Goal: Task Accomplishment & Management: Use online tool/utility

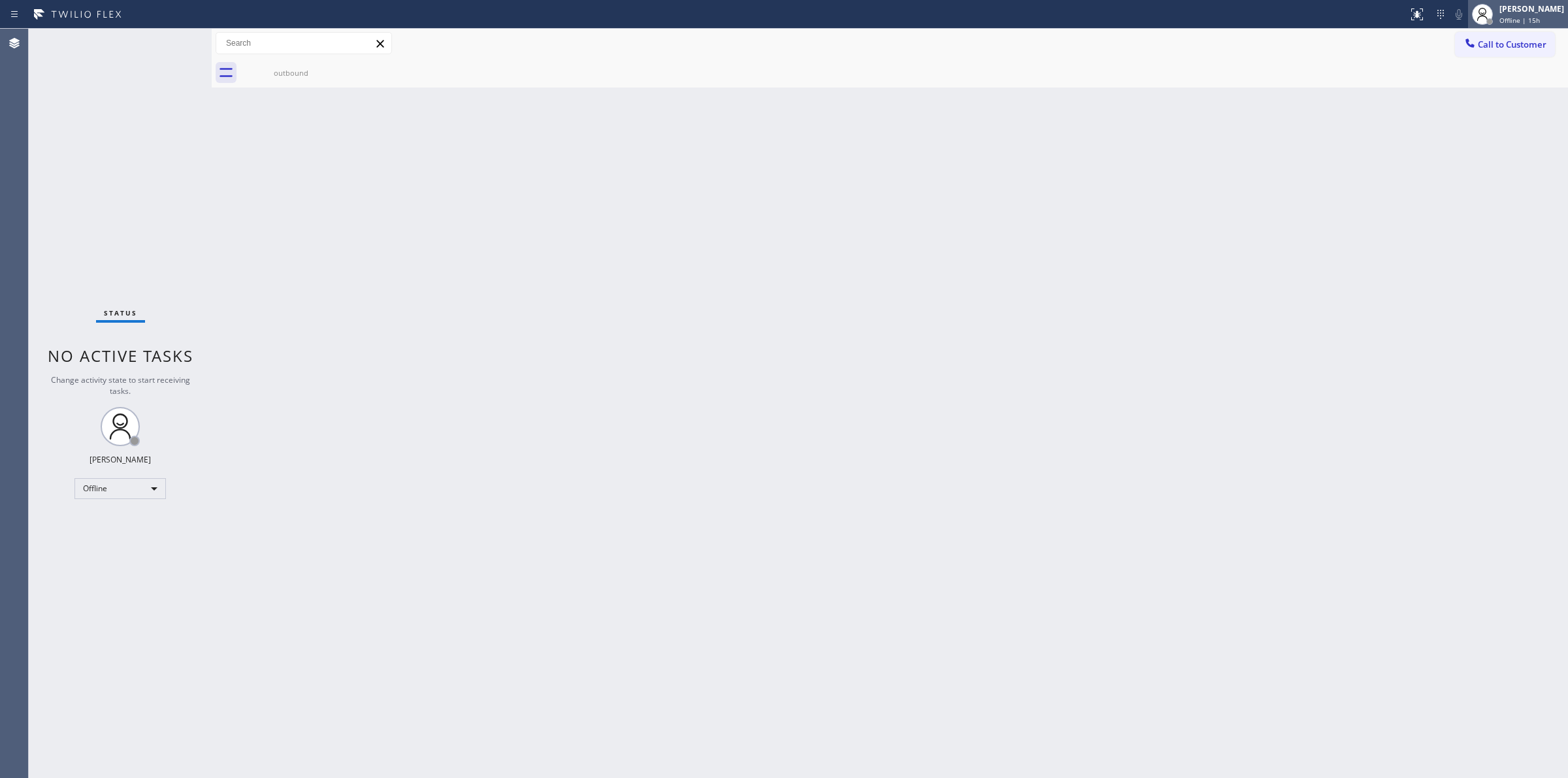
click at [1522, 16] on span "Offline | 15h" at bounding box center [1519, 20] width 40 height 9
click at [1458, 84] on button "Unavailable" at bounding box center [1503, 86] width 130 height 17
drag, startPoint x: 1510, startPoint y: 46, endPoint x: 1067, endPoint y: 79, distance: 444.2
click at [1465, 47] on button "Call to Customer" at bounding box center [1505, 44] width 100 height 25
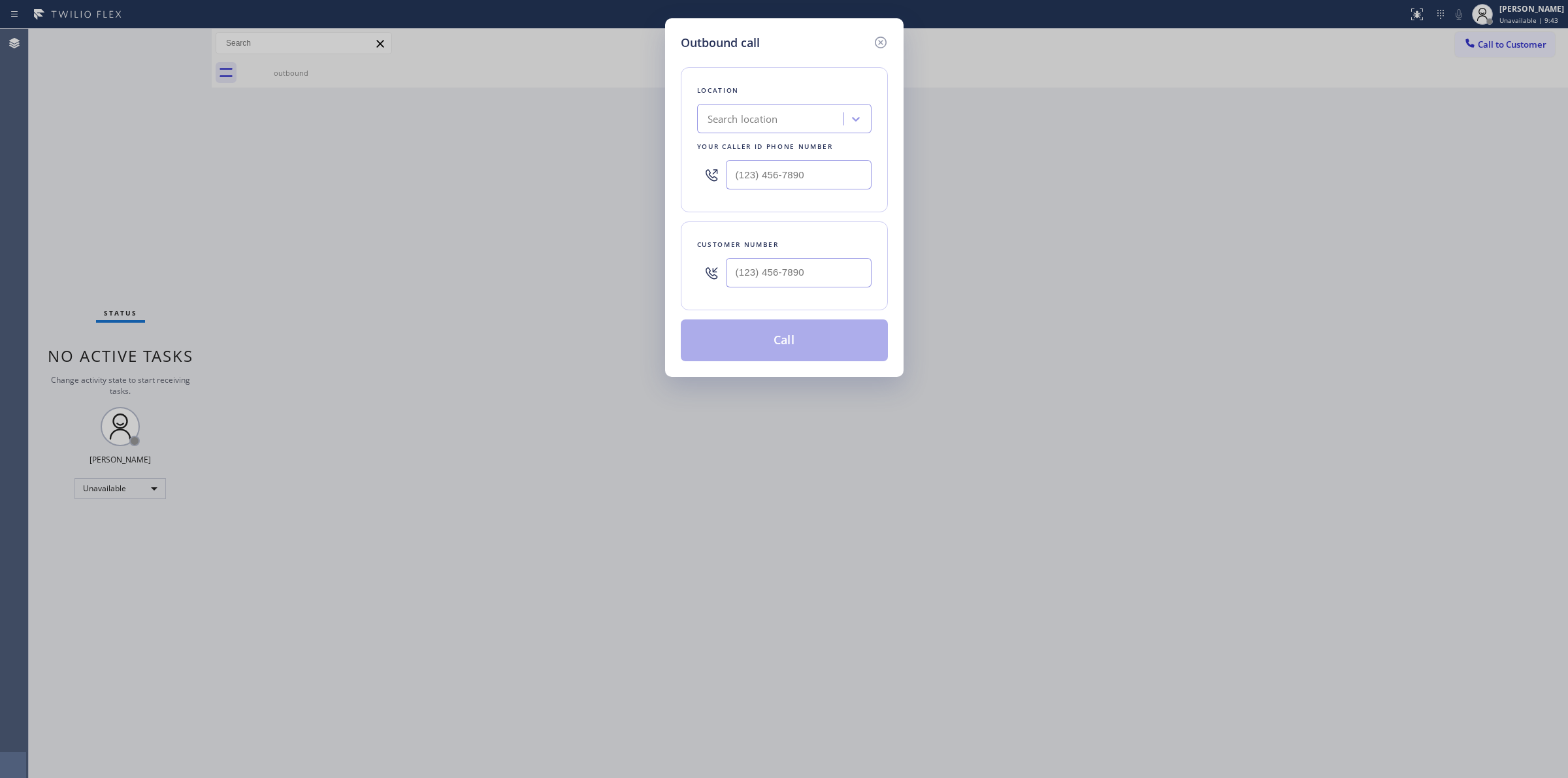
click at [815, 119] on div "Search location" at bounding box center [772, 119] width 142 height 23
click at [792, 182] on input "(___) ___-____" at bounding box center [799, 175] width 146 height 29
paste input "877) 414-7264"
type input "(877) 414-7264"
click at [810, 126] on div "Subzero Repair Professionals" at bounding box center [775, 119] width 135 height 15
